Goal: Task Accomplishment & Management: Manage account settings

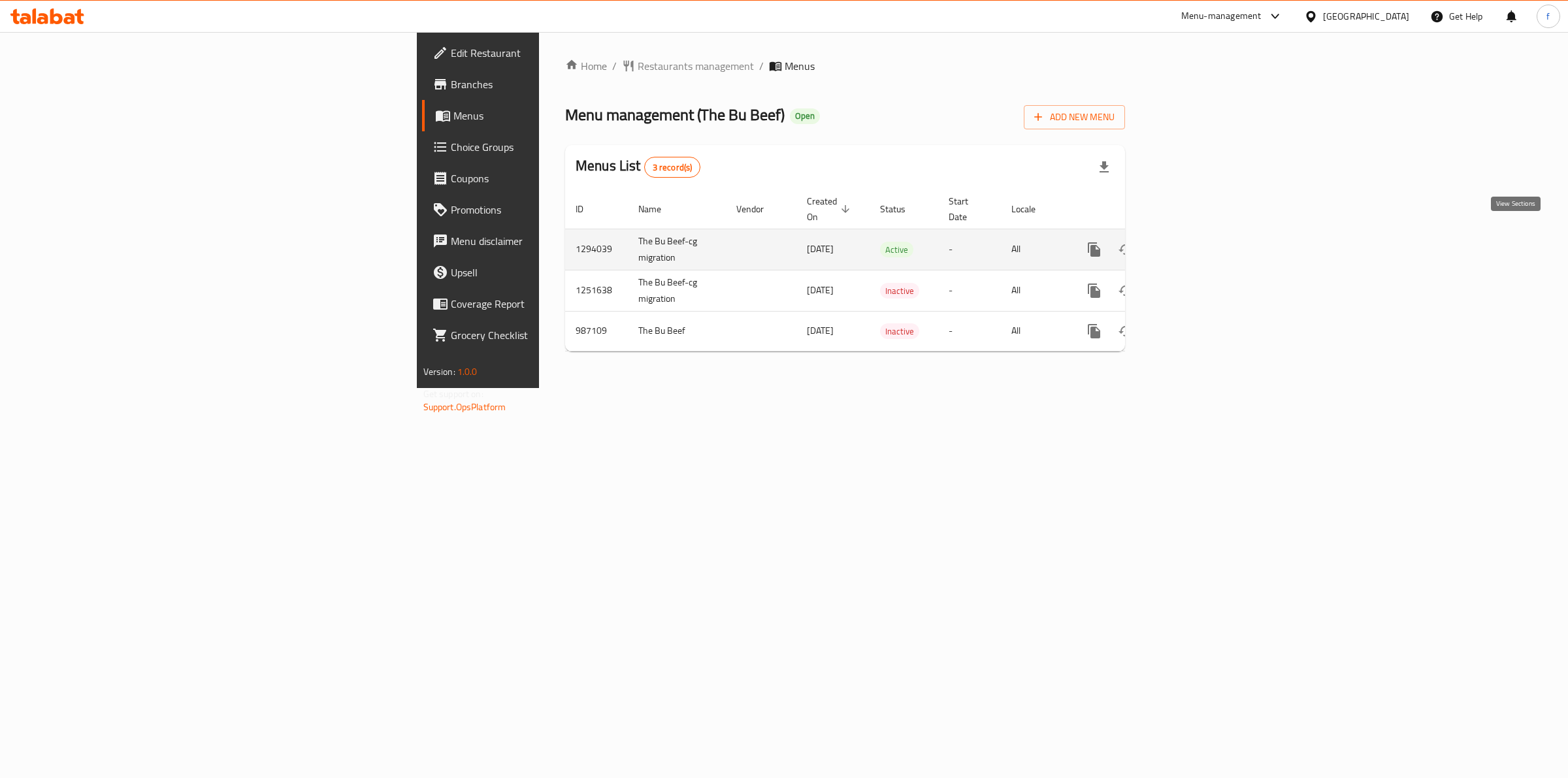
click at [1196, 241] on icon "enhanced table" at bounding box center [1188, 249] width 16 height 16
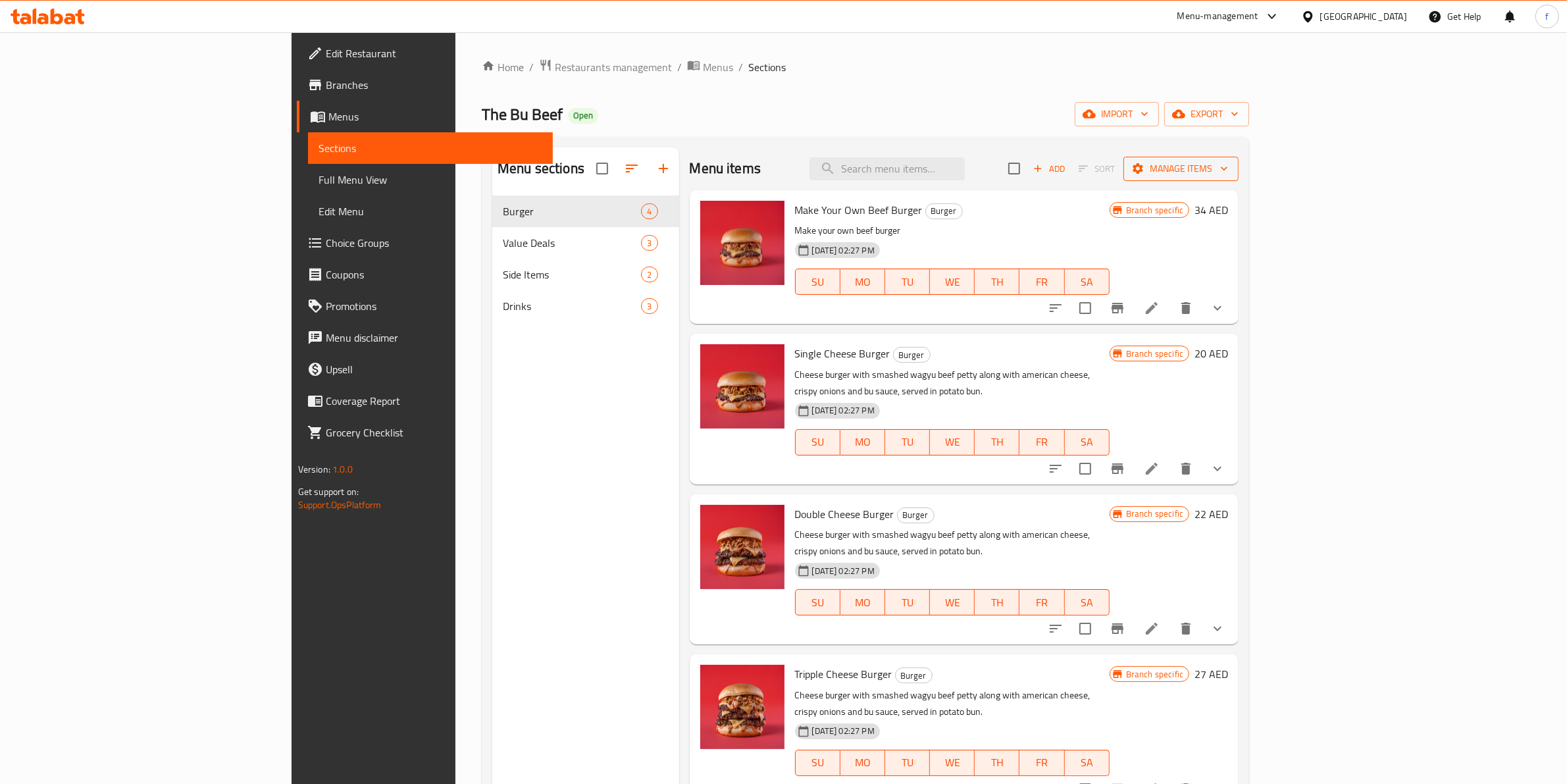
click at [1145, 169] on icon "button" at bounding box center [1138, 168] width 13 height 13
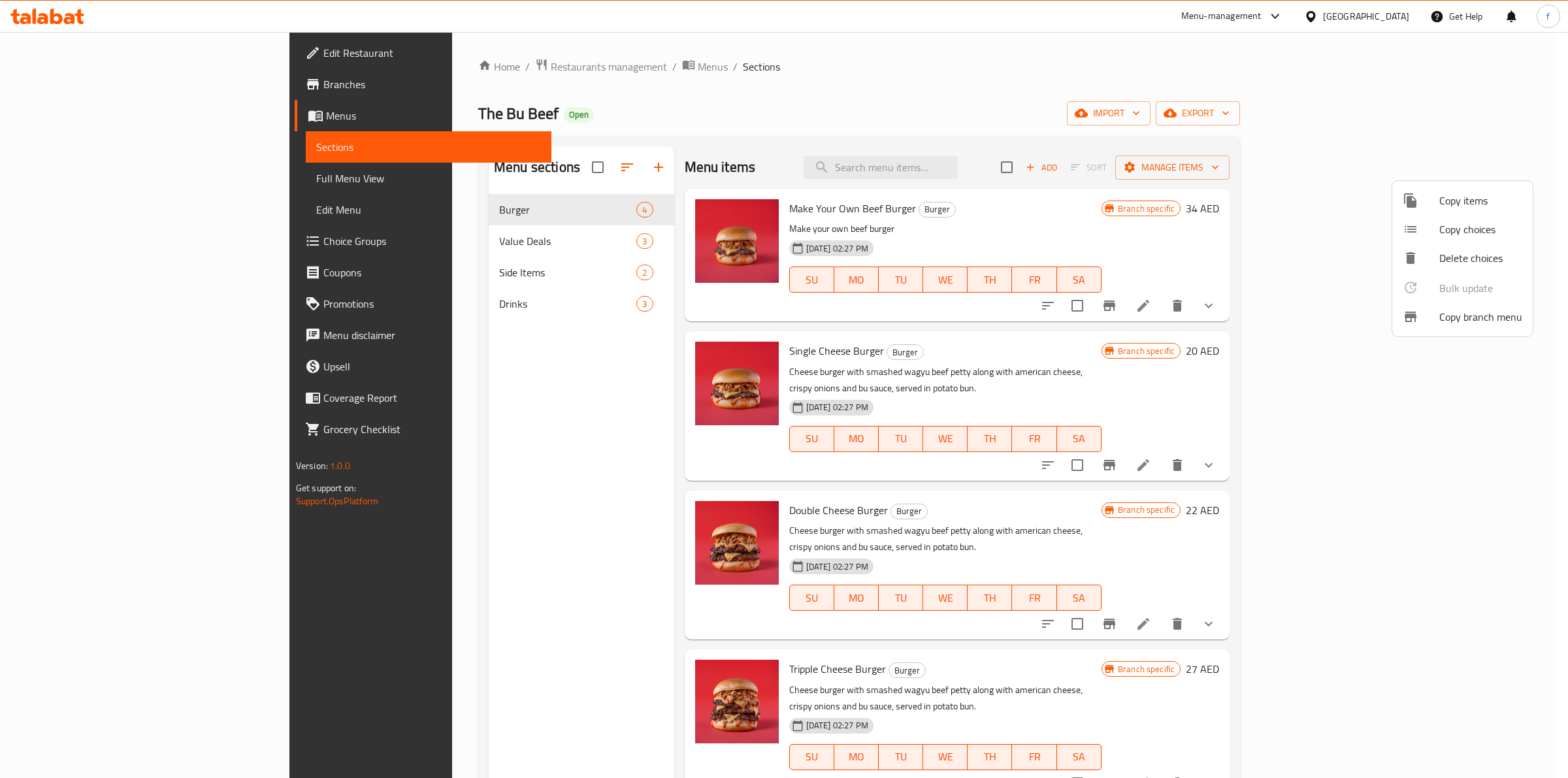
click at [1442, 310] on span "Copy branch menu" at bounding box center [1481, 316] width 83 height 16
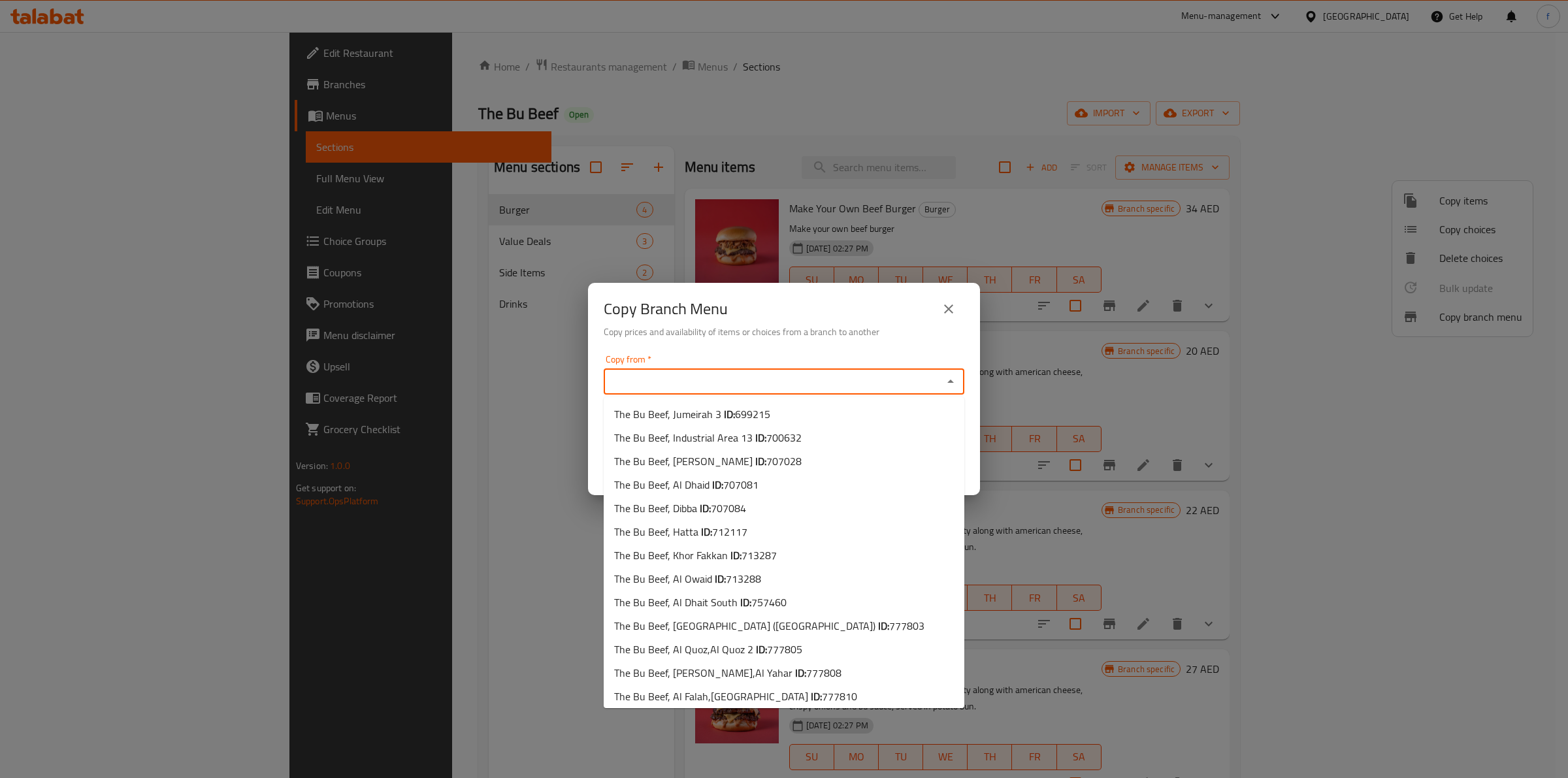
click at [794, 382] on input "Copy from   *" at bounding box center [773, 381] width 331 height 19
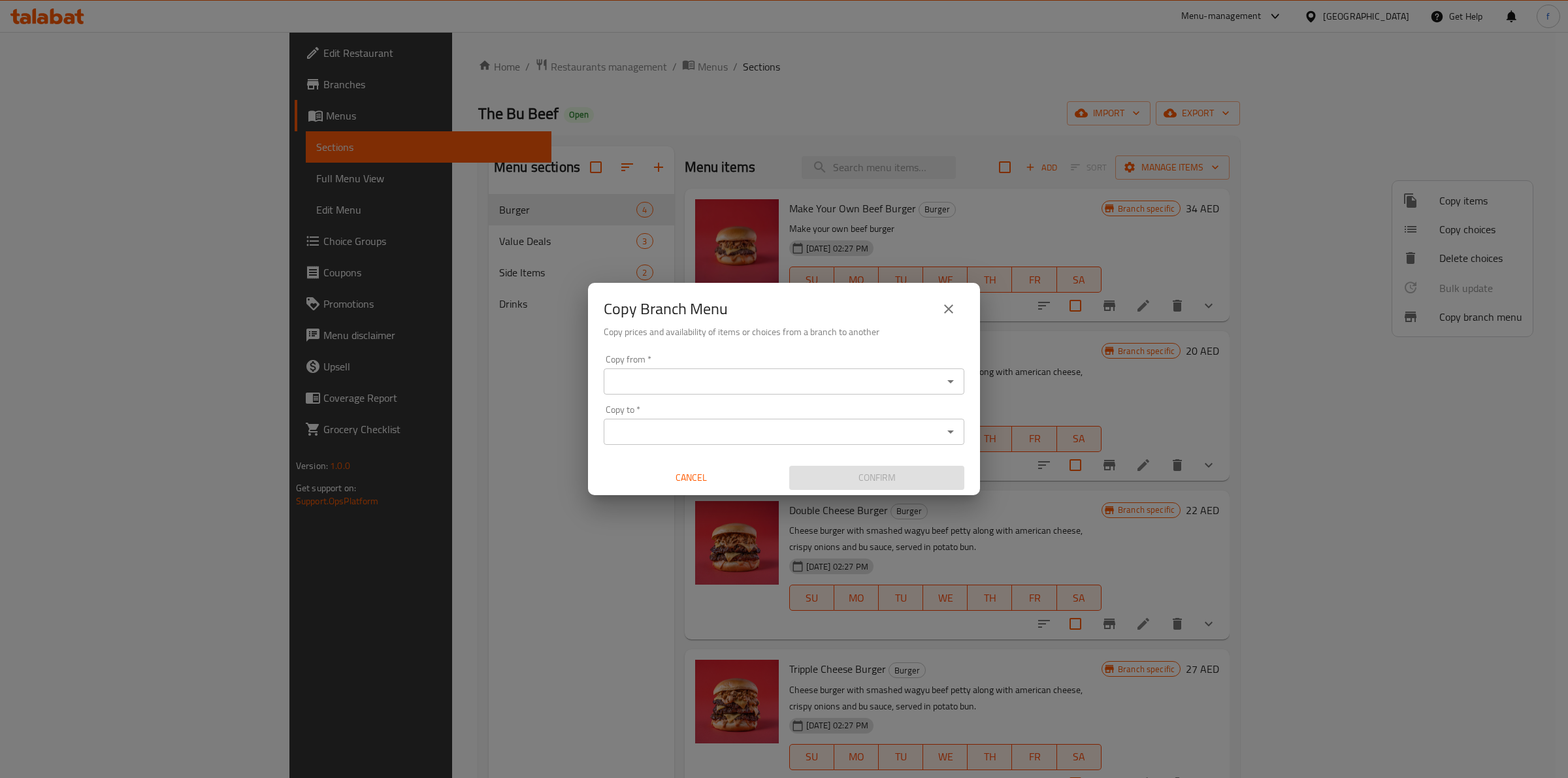
click at [946, 389] on div at bounding box center [949, 381] width 17 height 19
click at [954, 382] on icon "Open" at bounding box center [950, 381] width 16 height 16
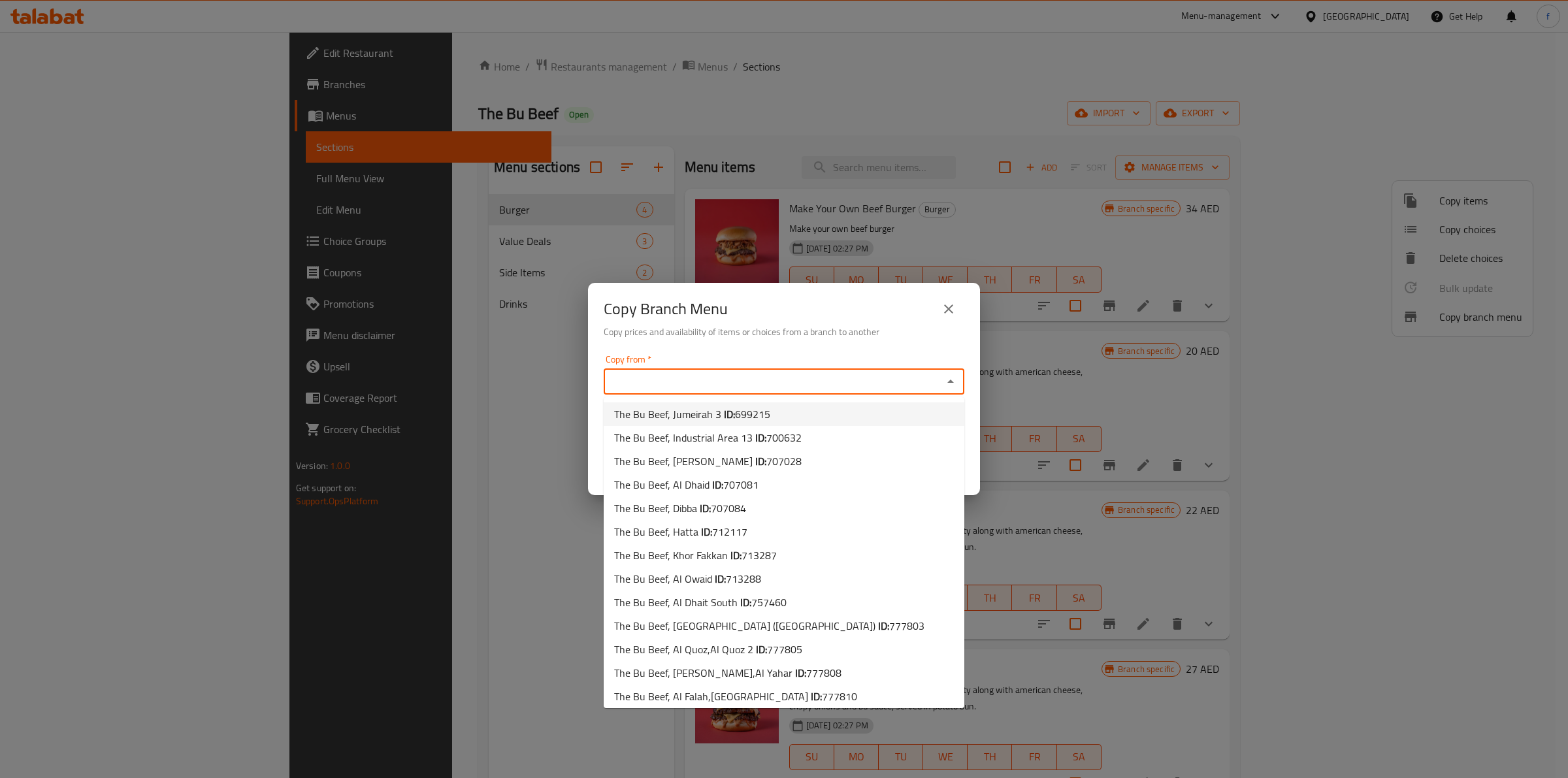
click at [784, 406] on li "The Bu Beef, Jumeirah 3 ID: 699215" at bounding box center [784, 414] width 361 height 24
type input "The Bu Beef, Jumeirah 3"
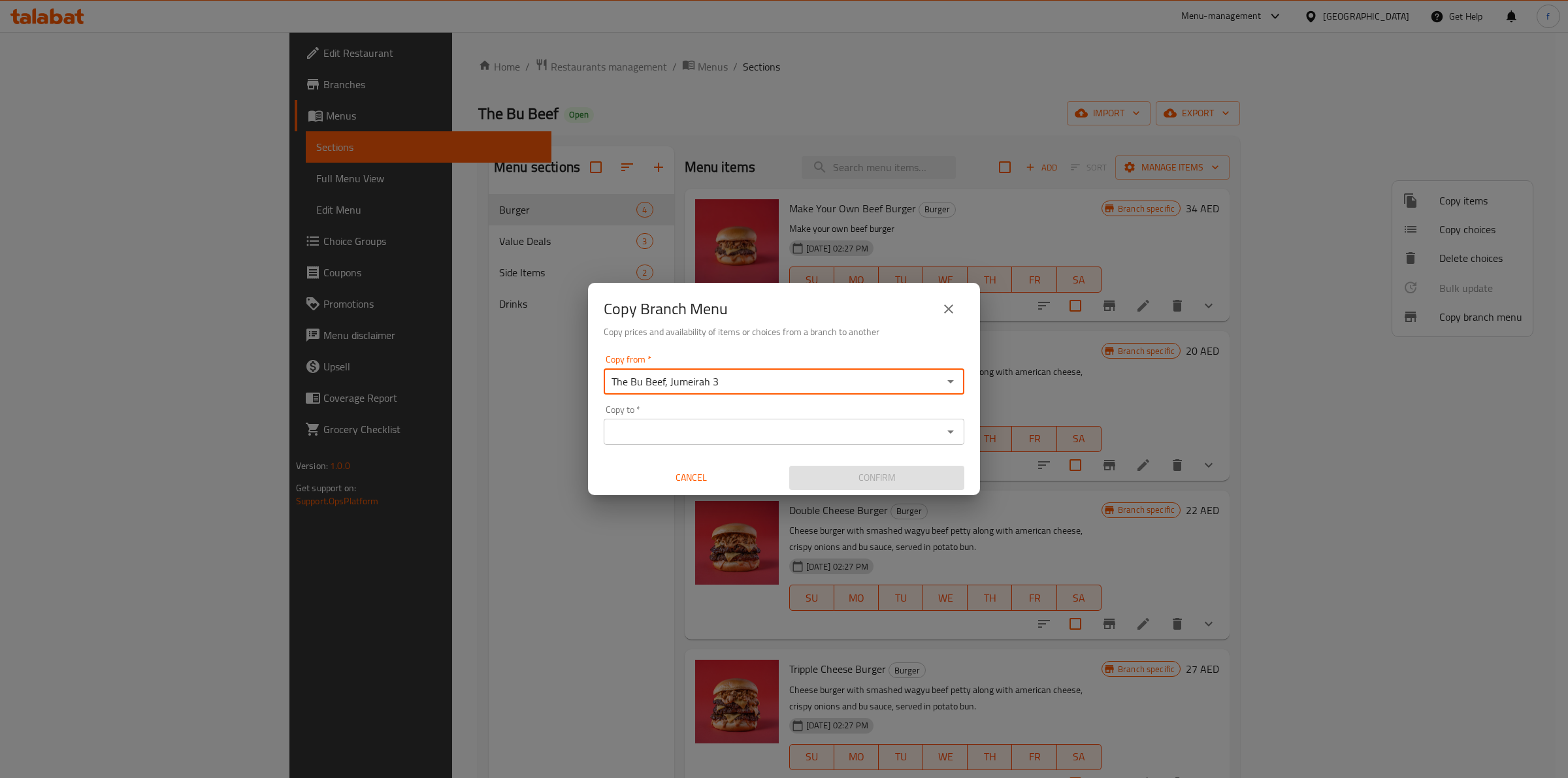
click at [692, 425] on input "Copy to   *" at bounding box center [773, 431] width 331 height 19
click at [691, 434] on input "Copy to   *" at bounding box center [773, 431] width 331 height 19
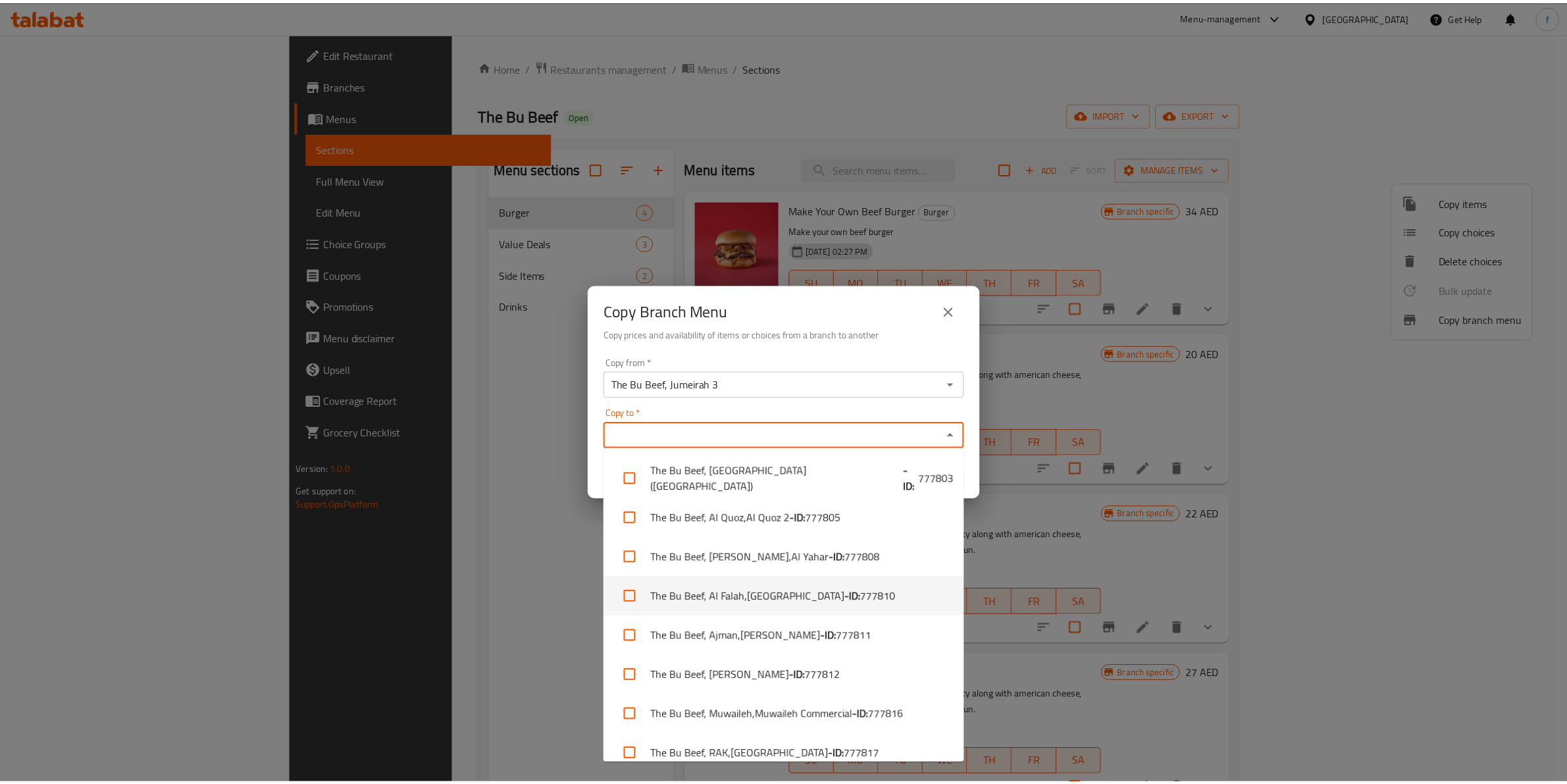
scroll to position [325, 0]
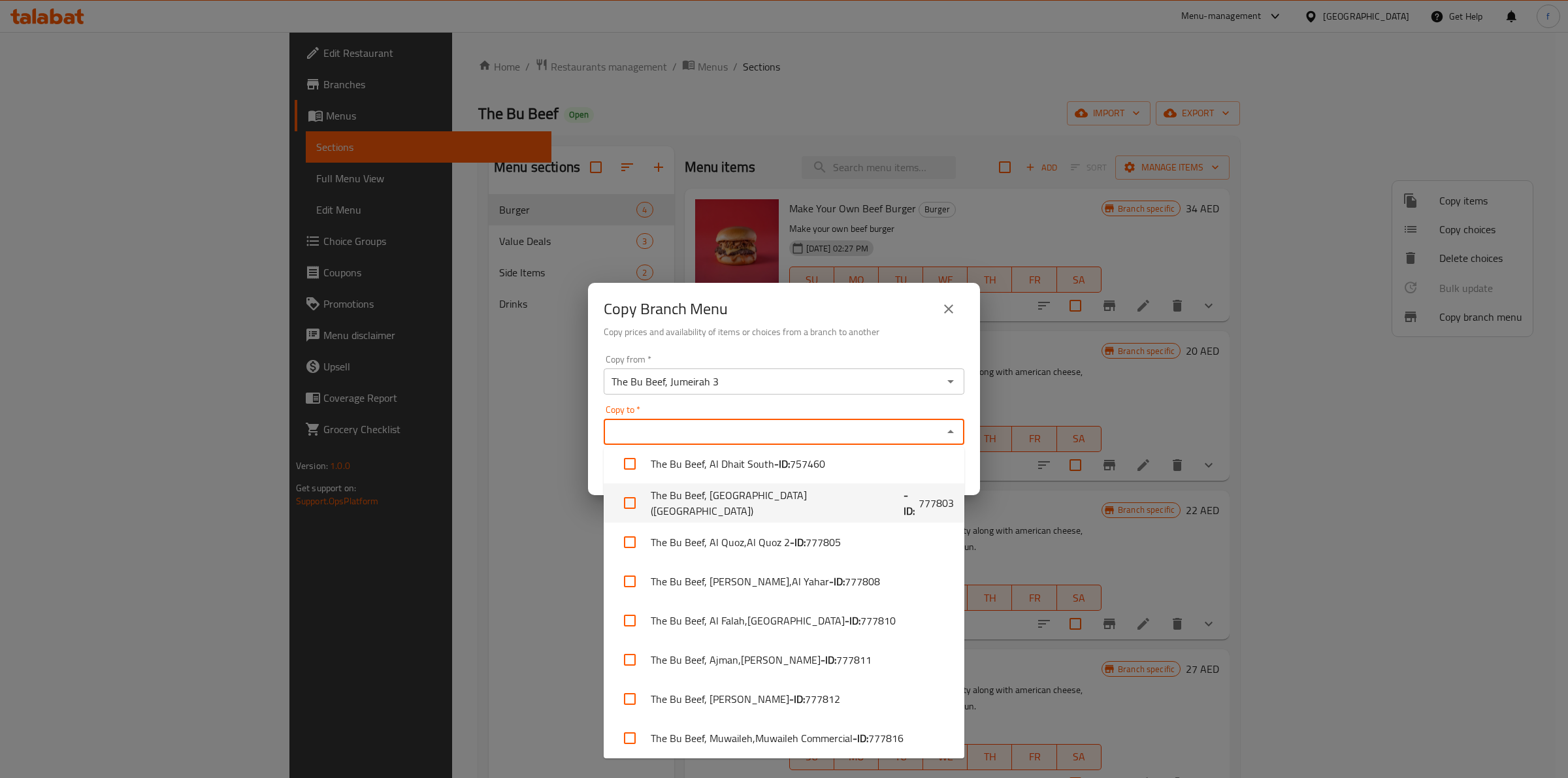
click at [919, 510] on span "777803" at bounding box center [936, 503] width 35 height 16
checkbox input "true"
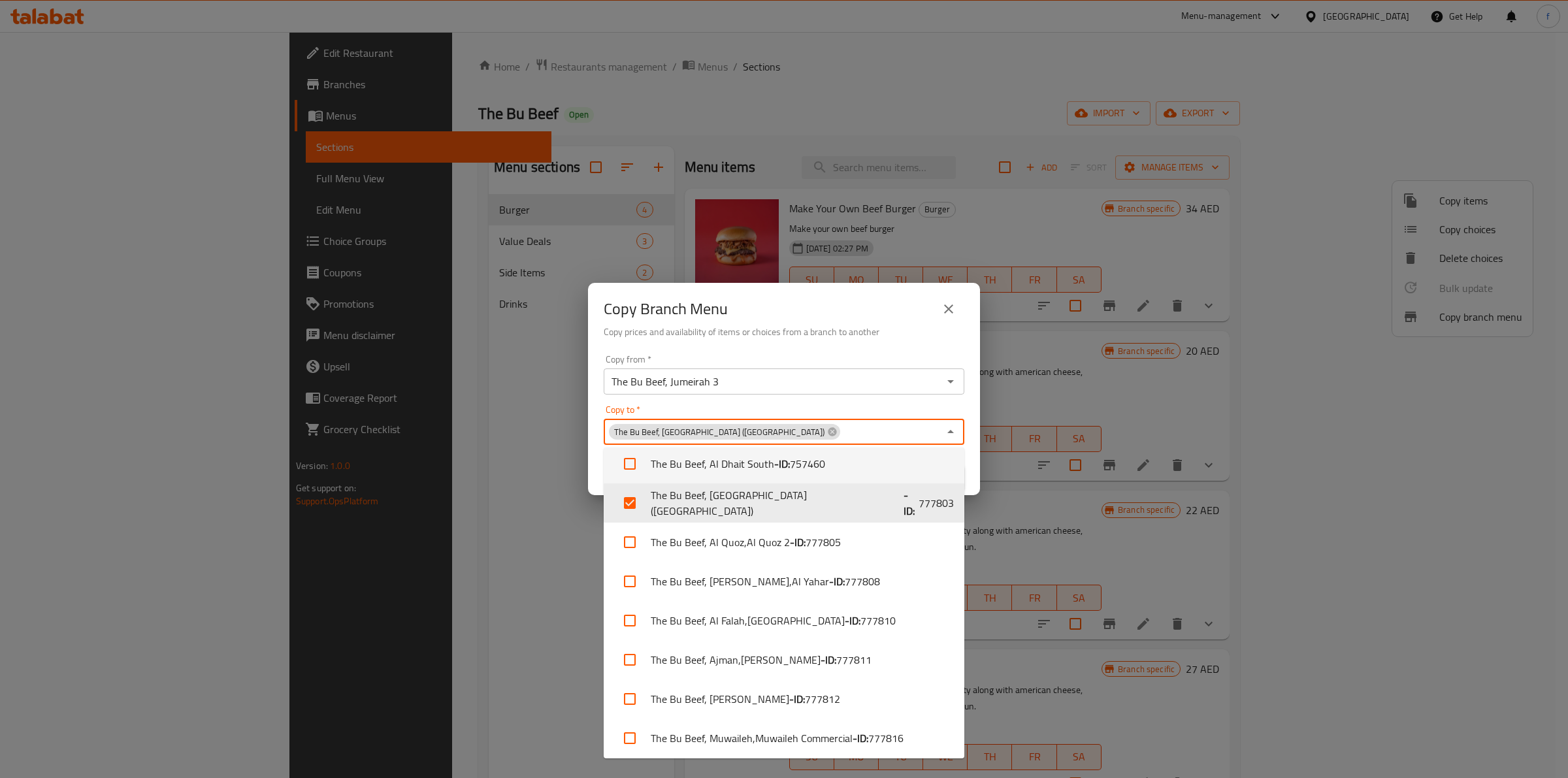
click at [837, 407] on div "Copy to   * The Bu Beef, Zayed City (Western Region) Copy to *" at bounding box center [784, 425] width 361 height 40
click at [838, 395] on div "Copy from   * The Bu Beef, Jumeirah 3 Copy from * Copy to   * The Bu Beef, Zaye…" at bounding box center [784, 422] width 392 height 146
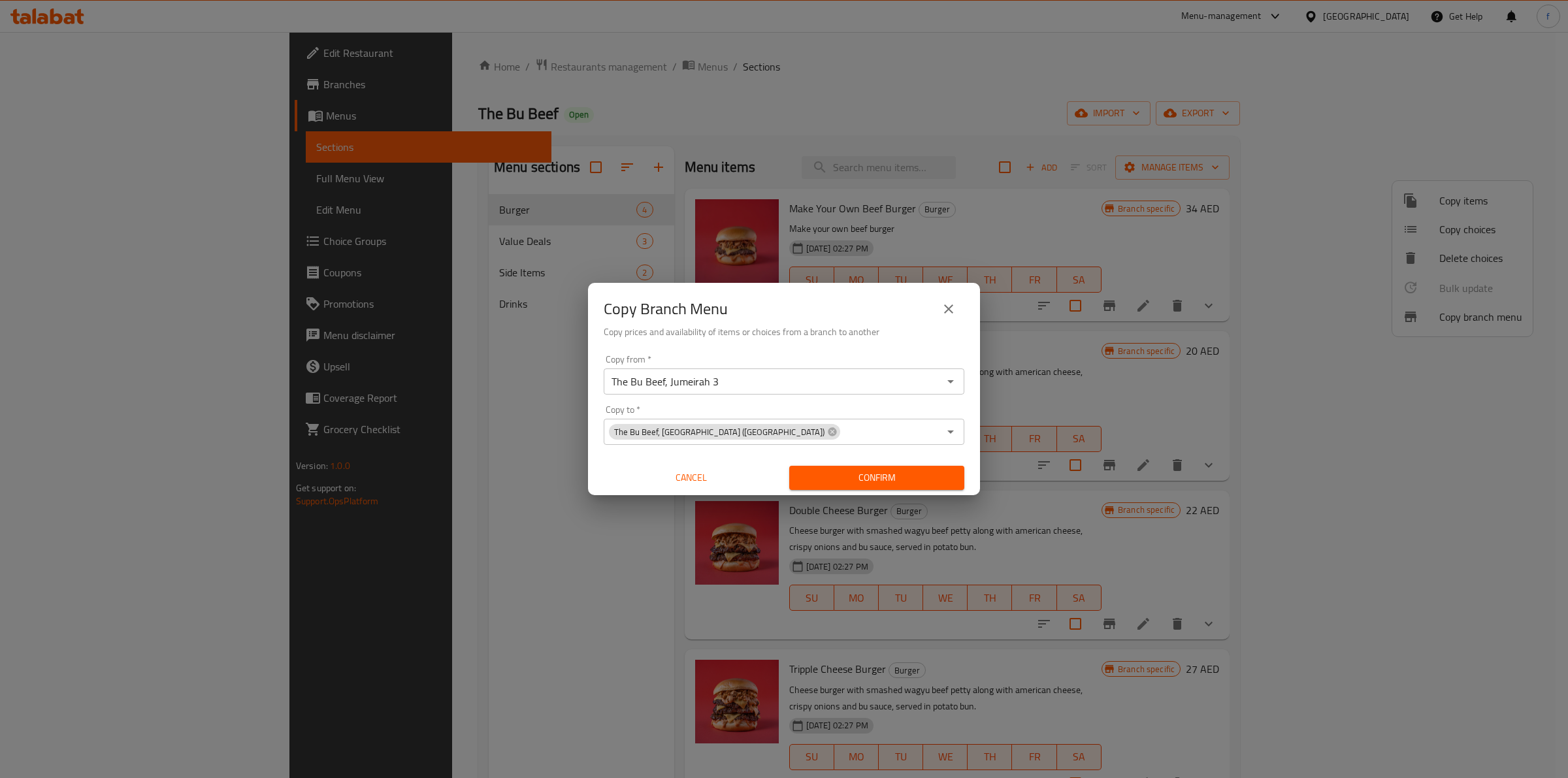
click at [877, 470] on span "Confirm" at bounding box center [877, 477] width 154 height 16
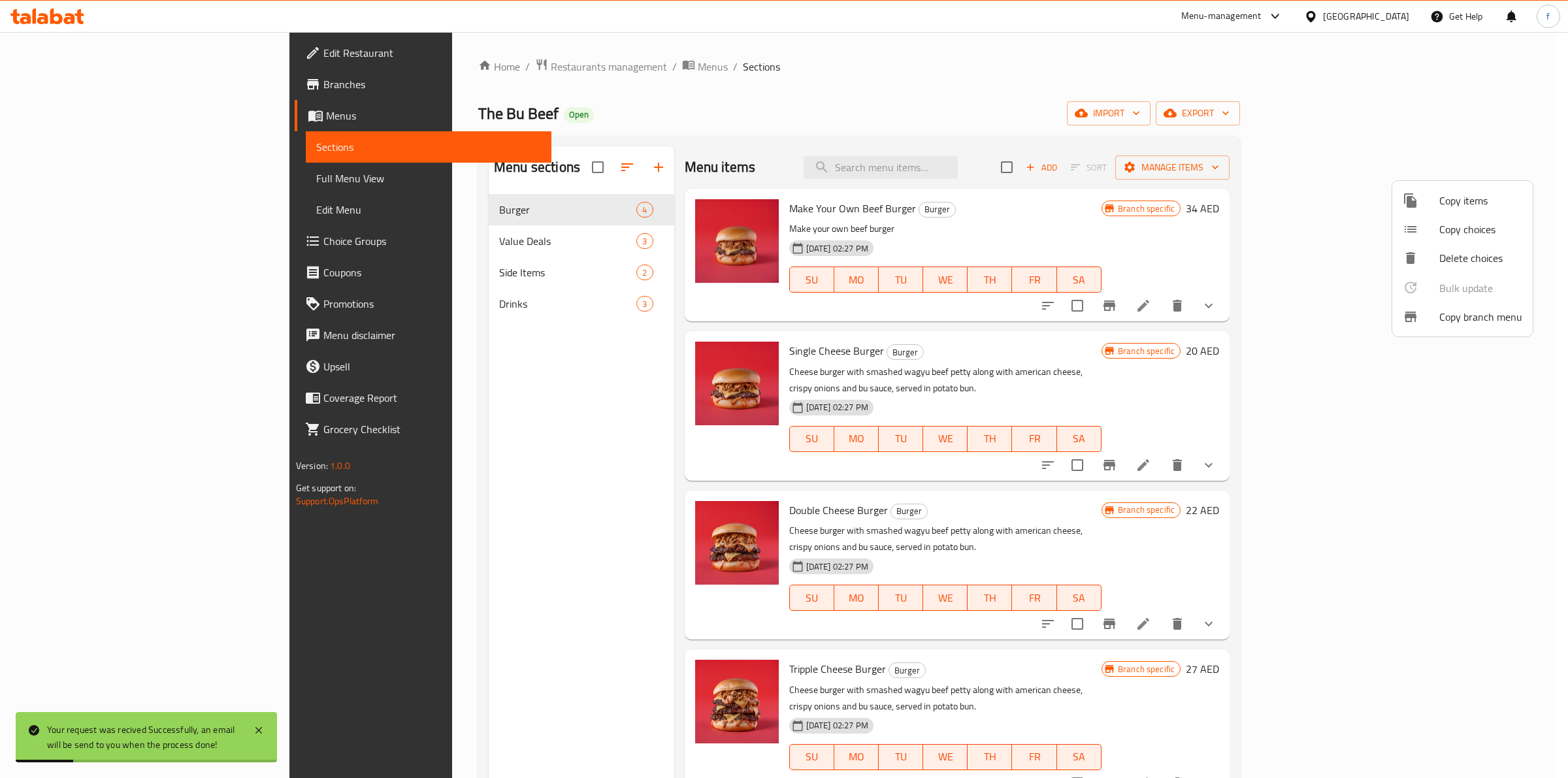
click at [1313, 61] on div at bounding box center [784, 389] width 1568 height 778
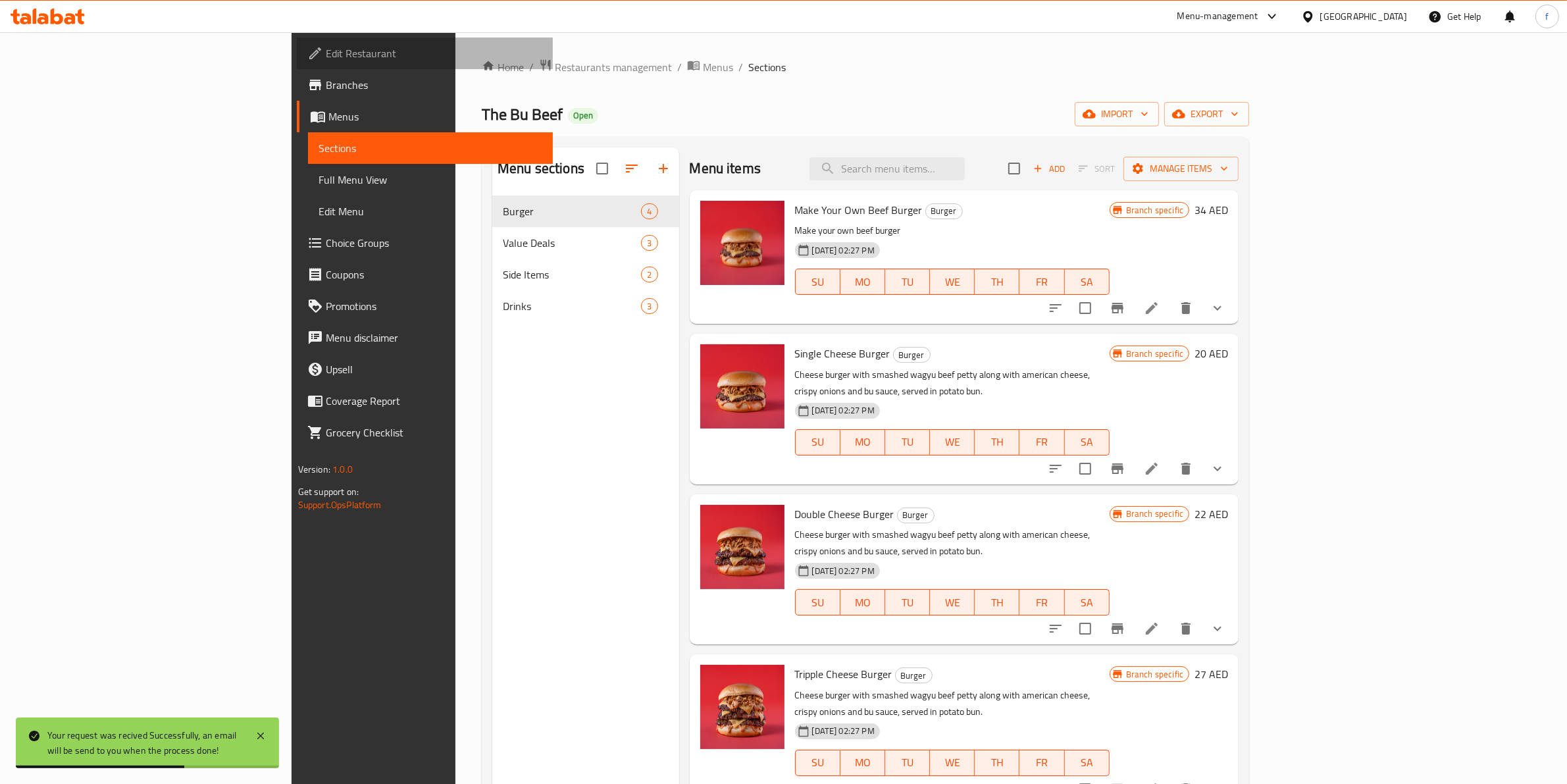
click at [297, 66] on link "Edit Restaurant" at bounding box center [425, 53] width 257 height 31
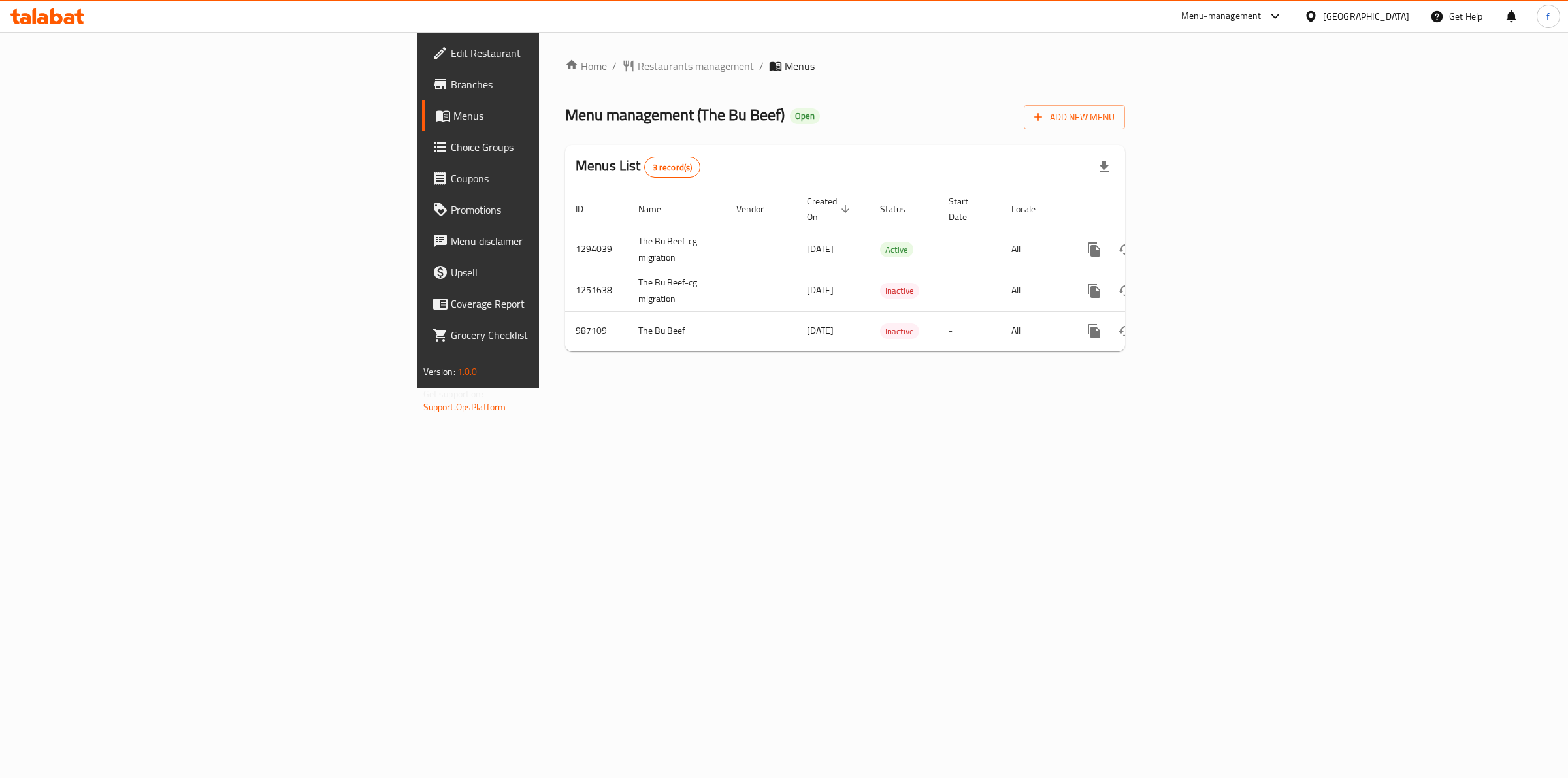
click at [451, 92] on span "Branches" at bounding box center [559, 84] width 218 height 16
click at [1204, 234] on link "enhanced table" at bounding box center [1188, 249] width 31 height 31
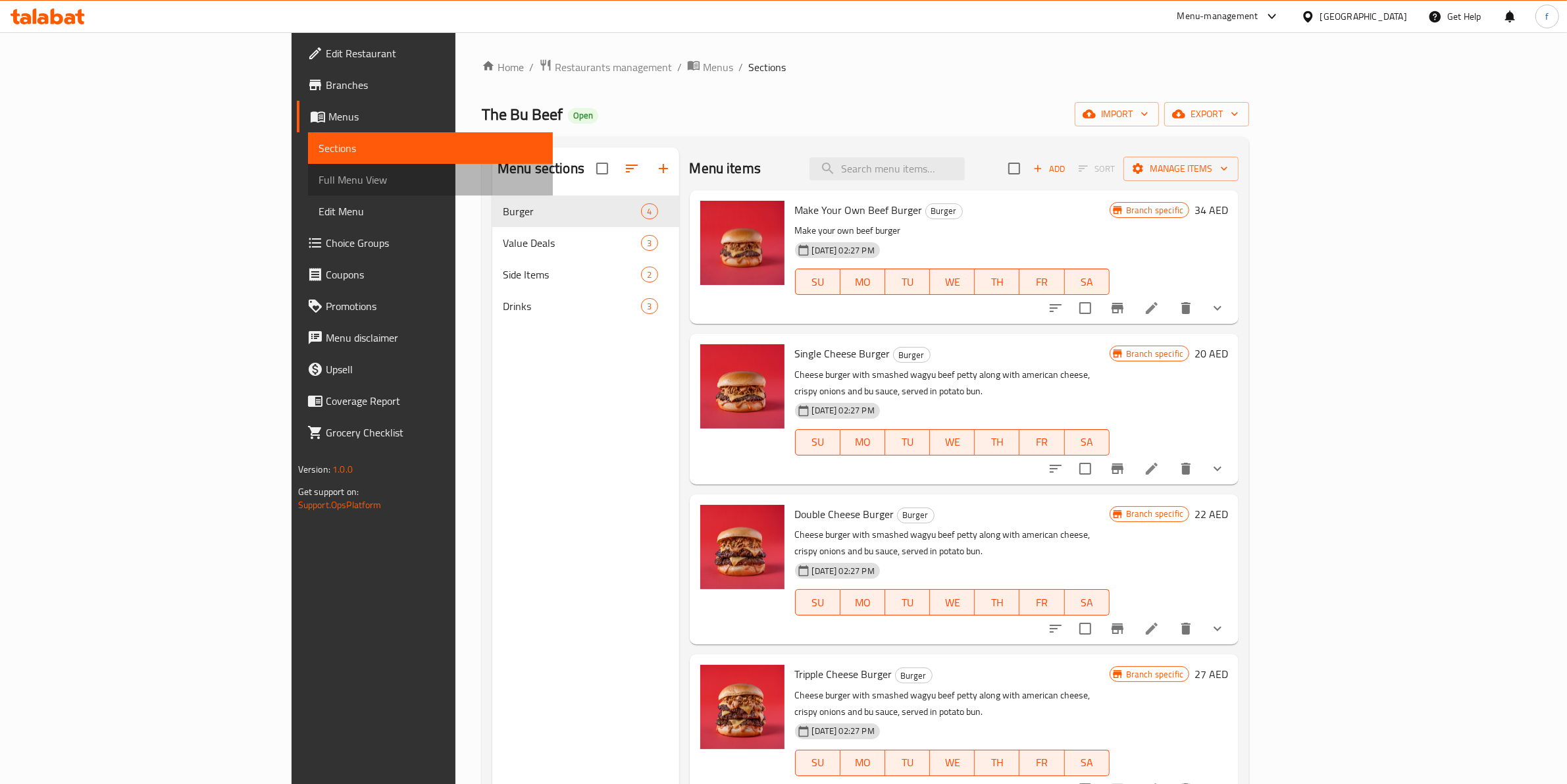
click at [319, 185] on span "Full Menu View" at bounding box center [431, 180] width 224 height 16
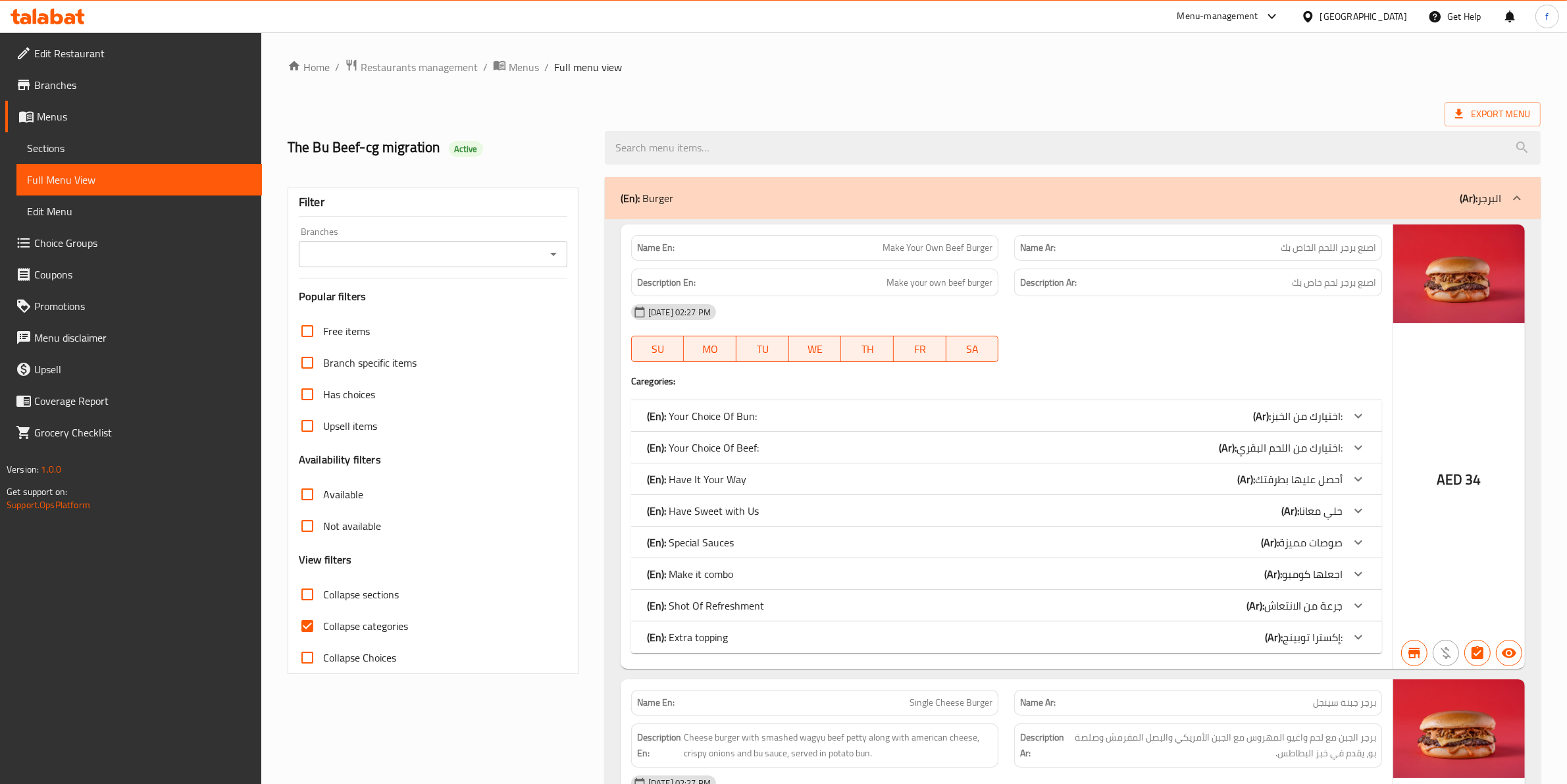
click at [306, 626] on input "Collapse categories" at bounding box center [308, 625] width 31 height 31
checkbox input "false"
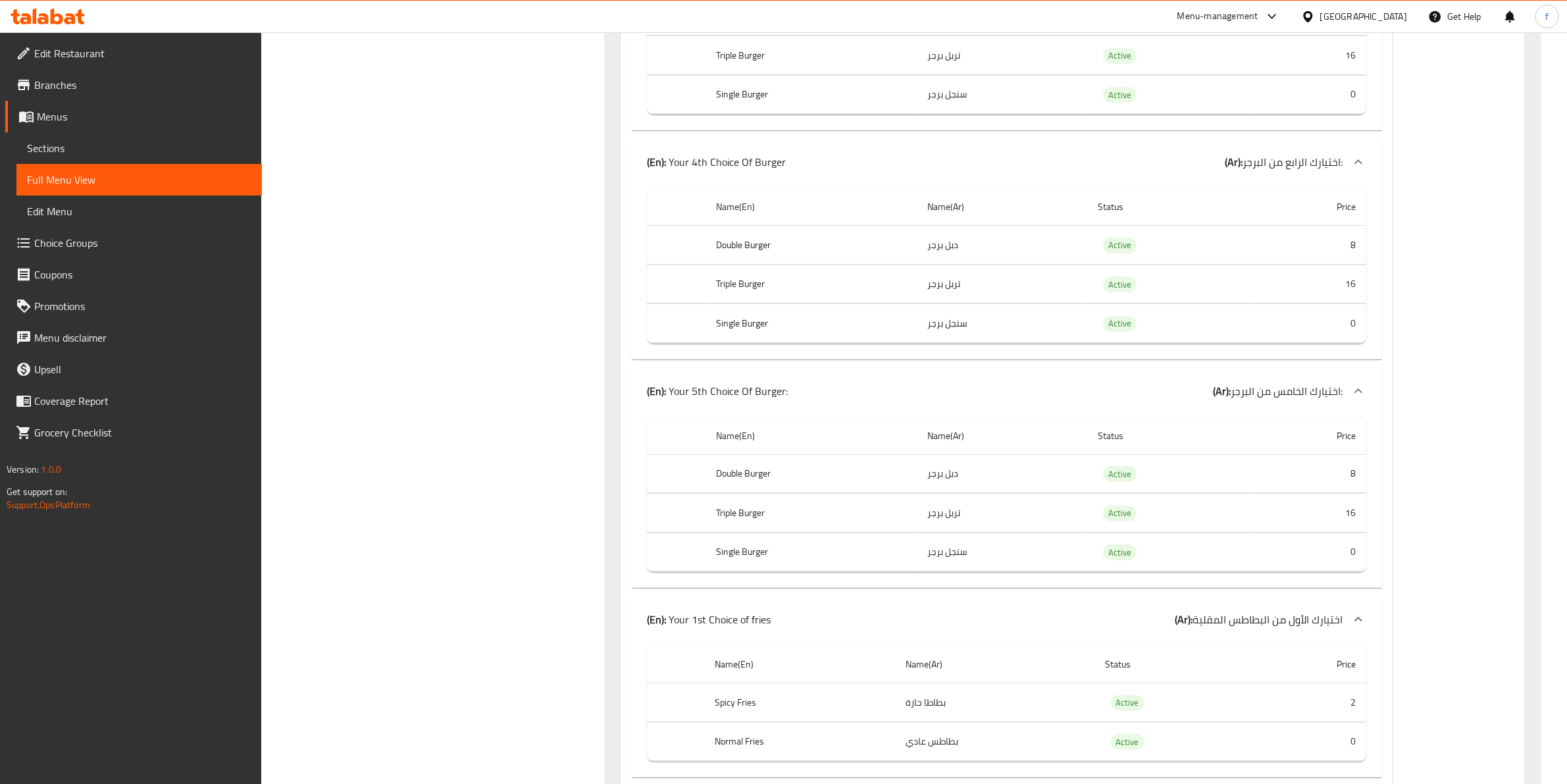
scroll to position [12741, 0]
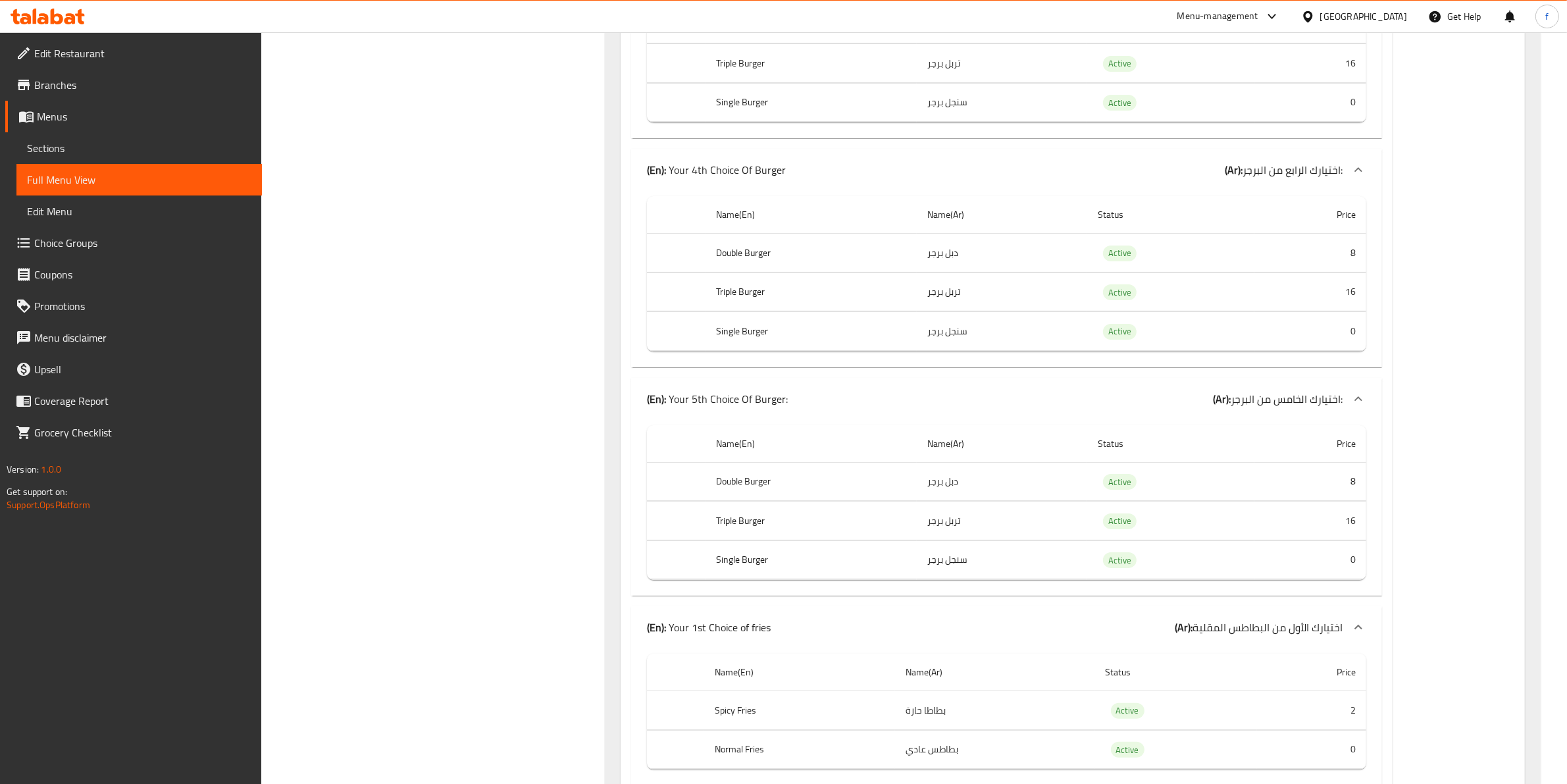
click at [151, 89] on span "Branches" at bounding box center [143, 85] width 217 height 16
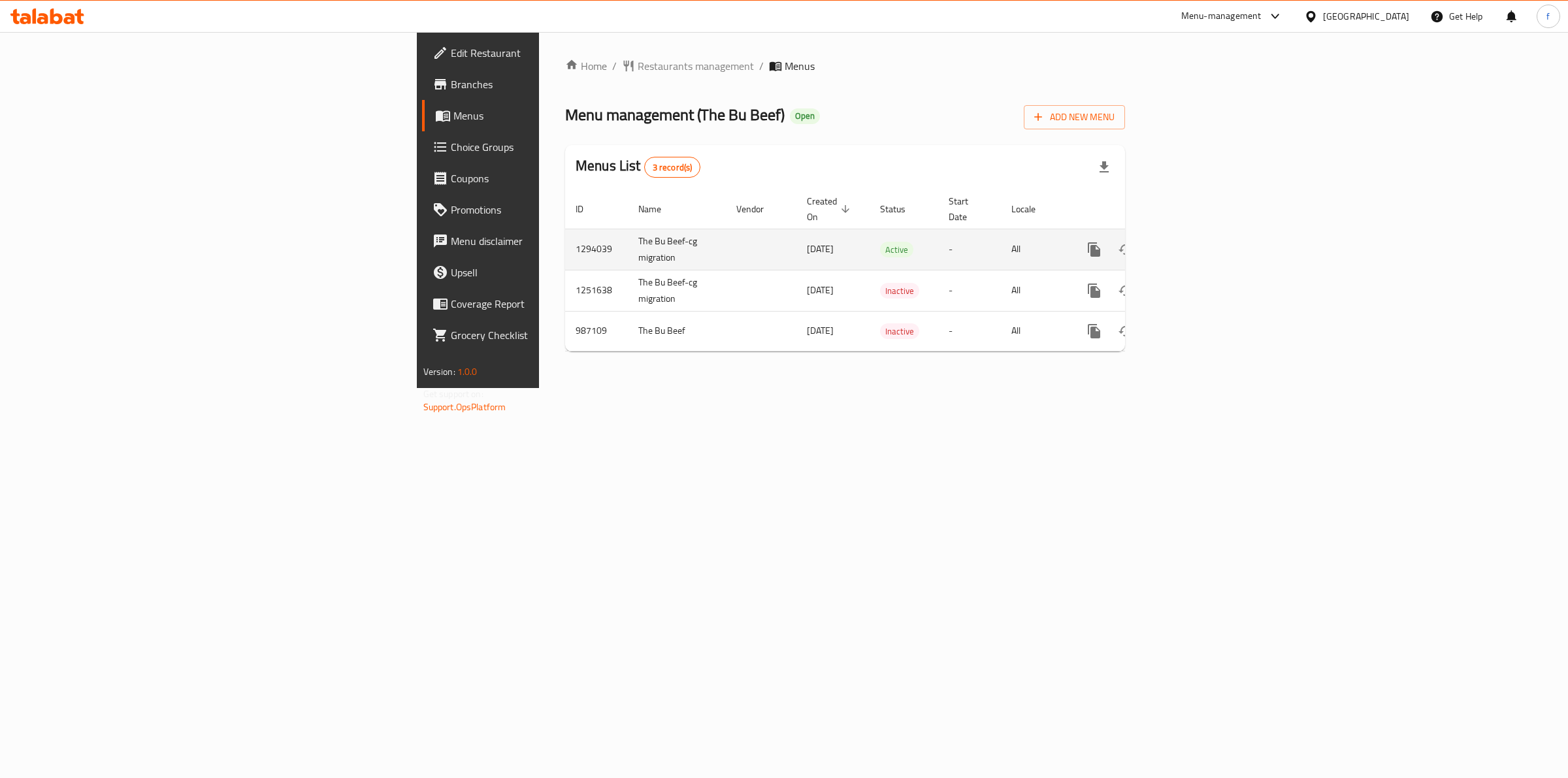
click at [565, 230] on td "1294039" at bounding box center [596, 249] width 62 height 41
copy td "1294039"
click at [765, 75] on div "Home / Restaurants management / Menus Menu management ( The Bu Beef ) Open Add …" at bounding box center [845, 209] width 560 height 304
click at [66, 13] on icon at bounding box center [69, 19] width 11 height 11
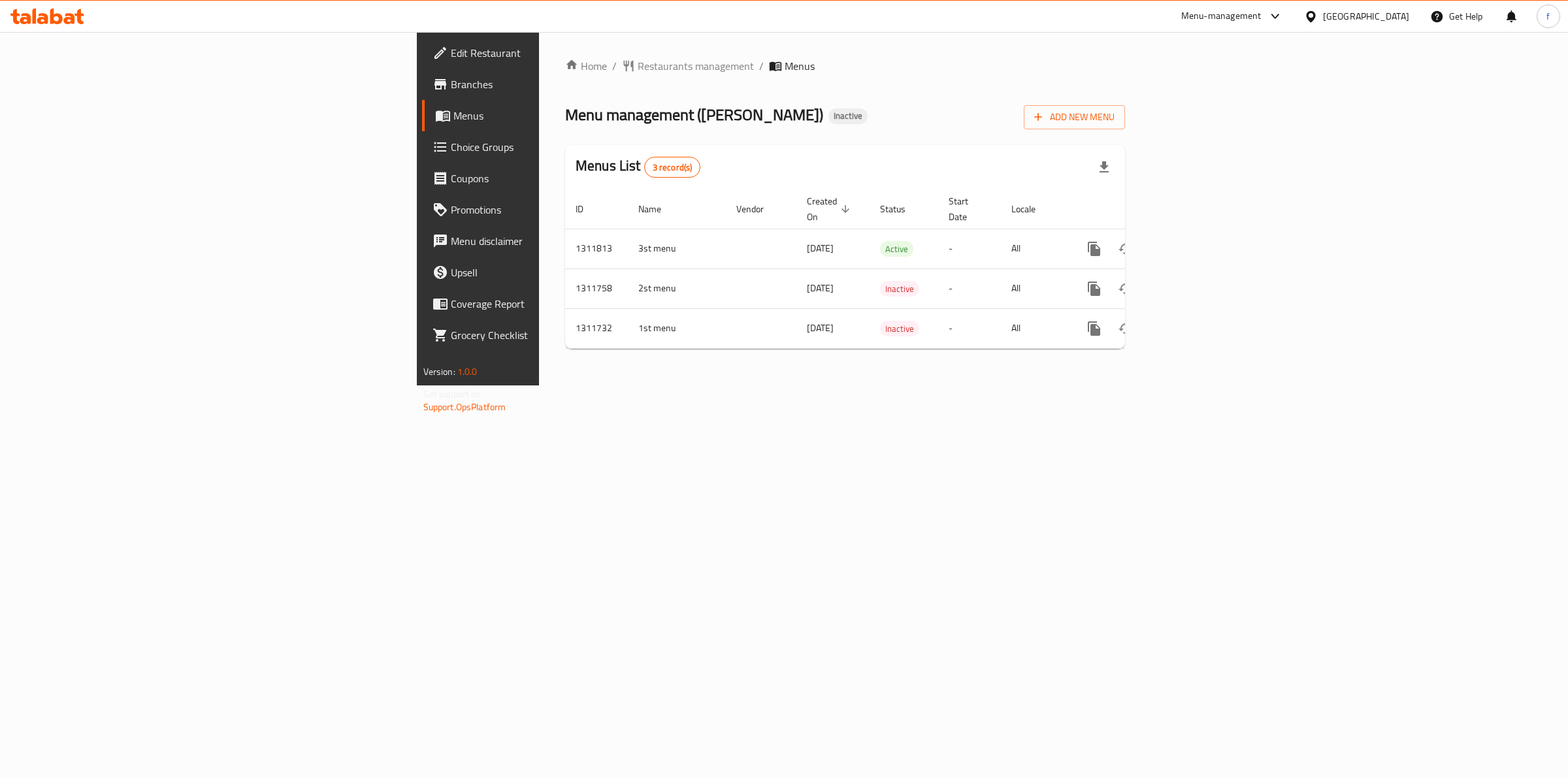
click at [451, 45] on span "Edit Restaurant" at bounding box center [559, 53] width 218 height 16
